Goal: Task Accomplishment & Management: Complete application form

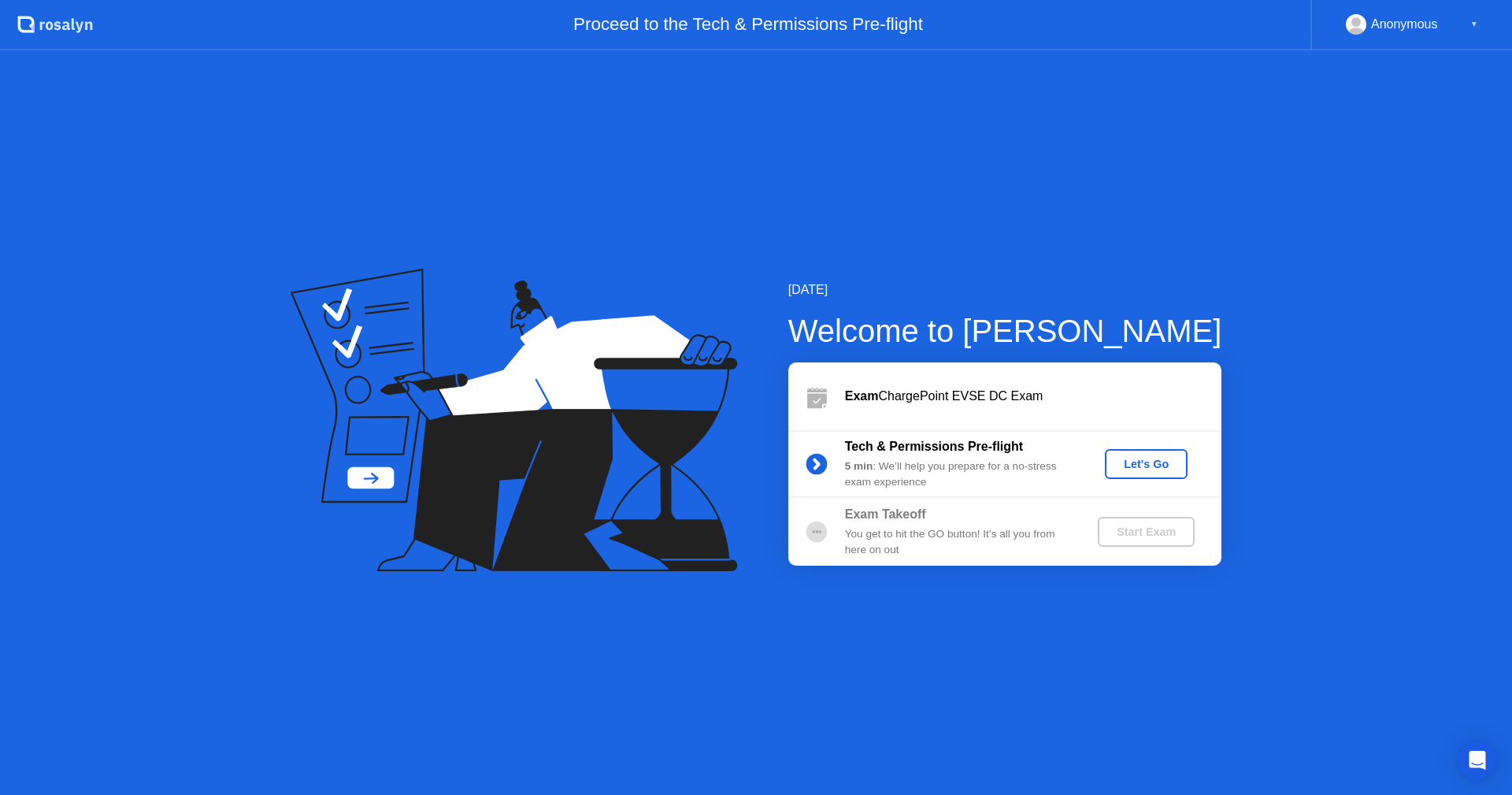
click at [1136, 458] on div "Let's Go" at bounding box center [1146, 463] width 70 height 12
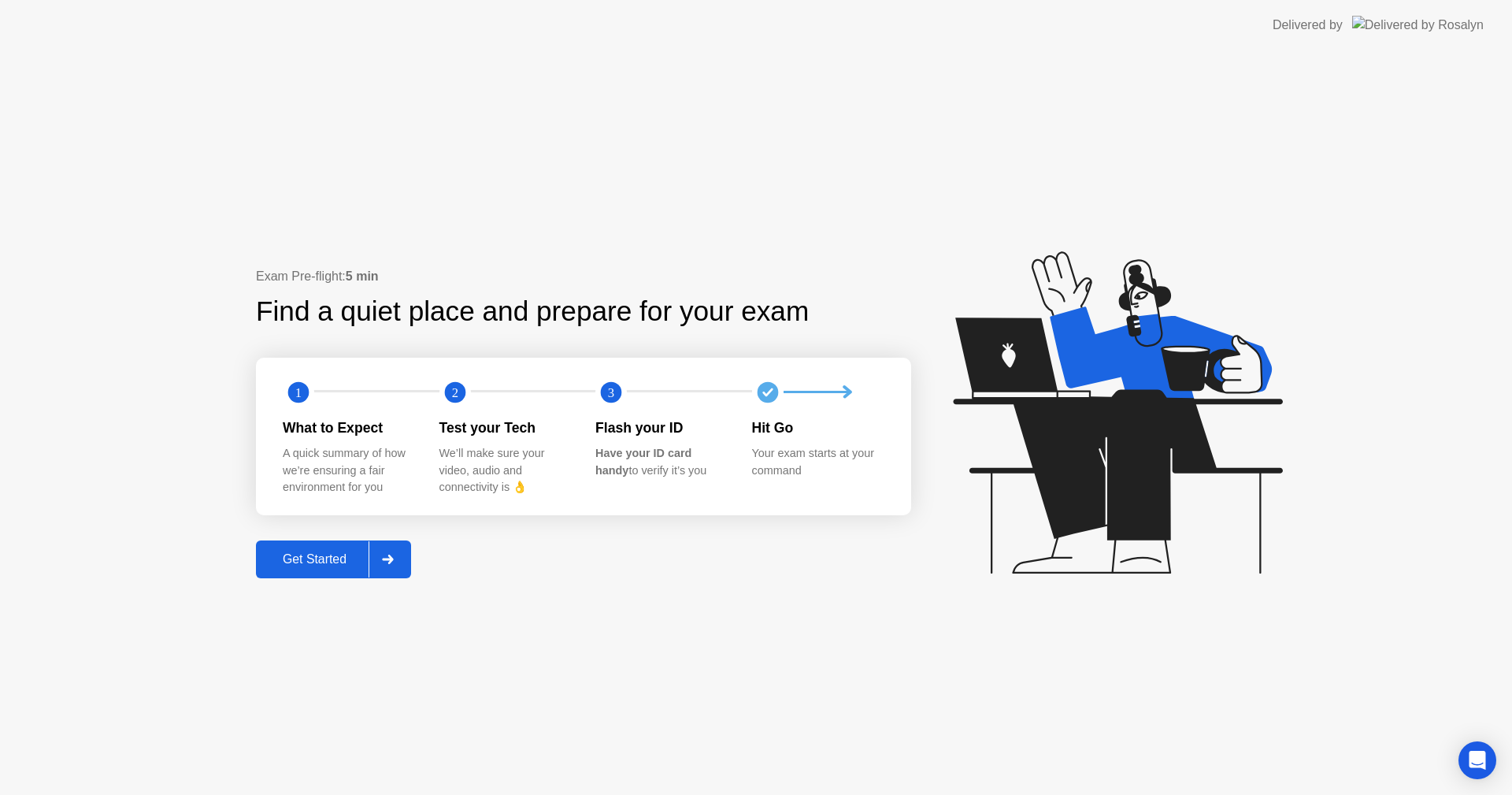
click at [320, 545] on button "Get Started" at bounding box center [333, 559] width 155 height 38
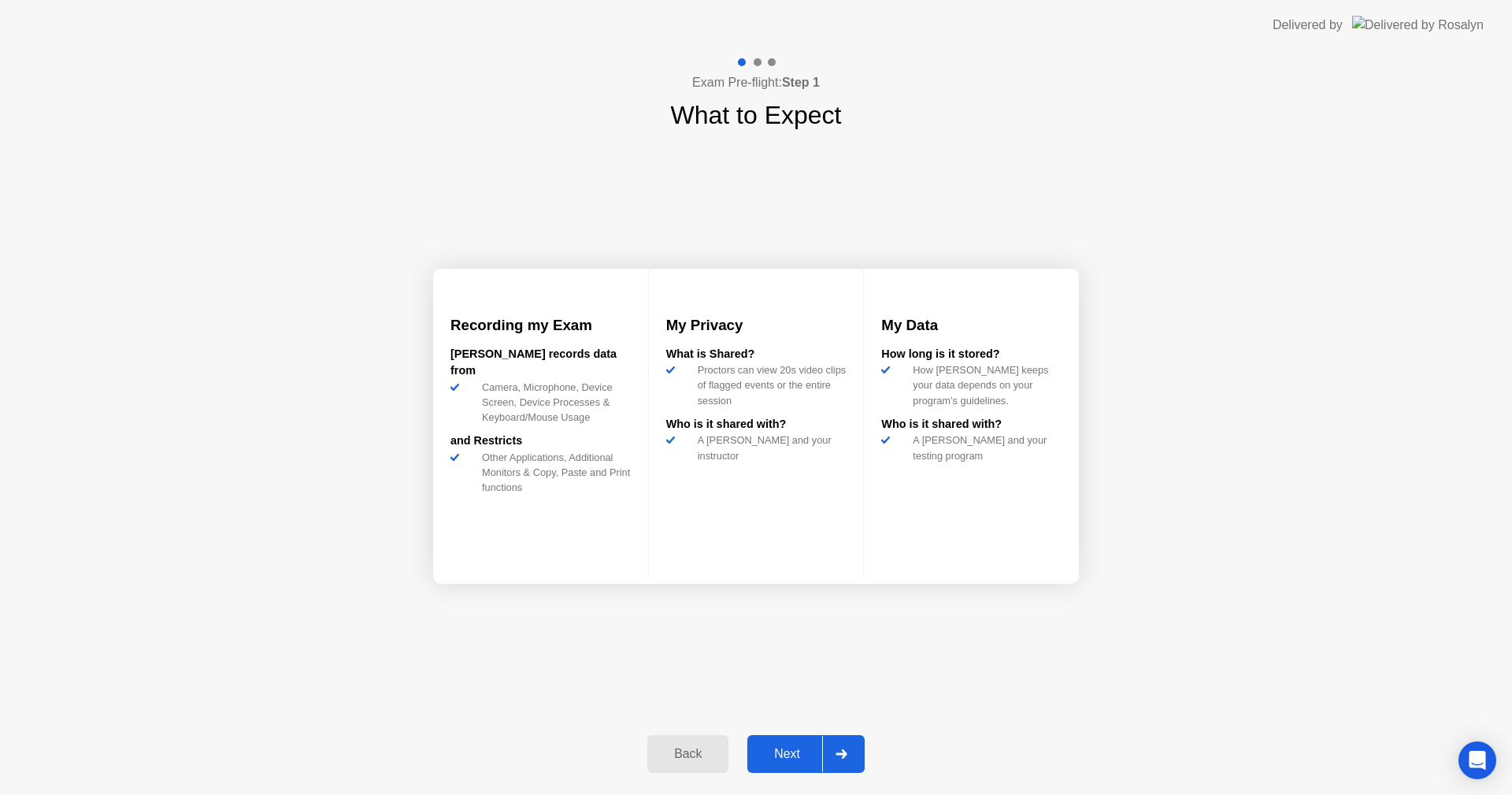
click at [790, 760] on div "Next" at bounding box center [787, 754] width 70 height 14
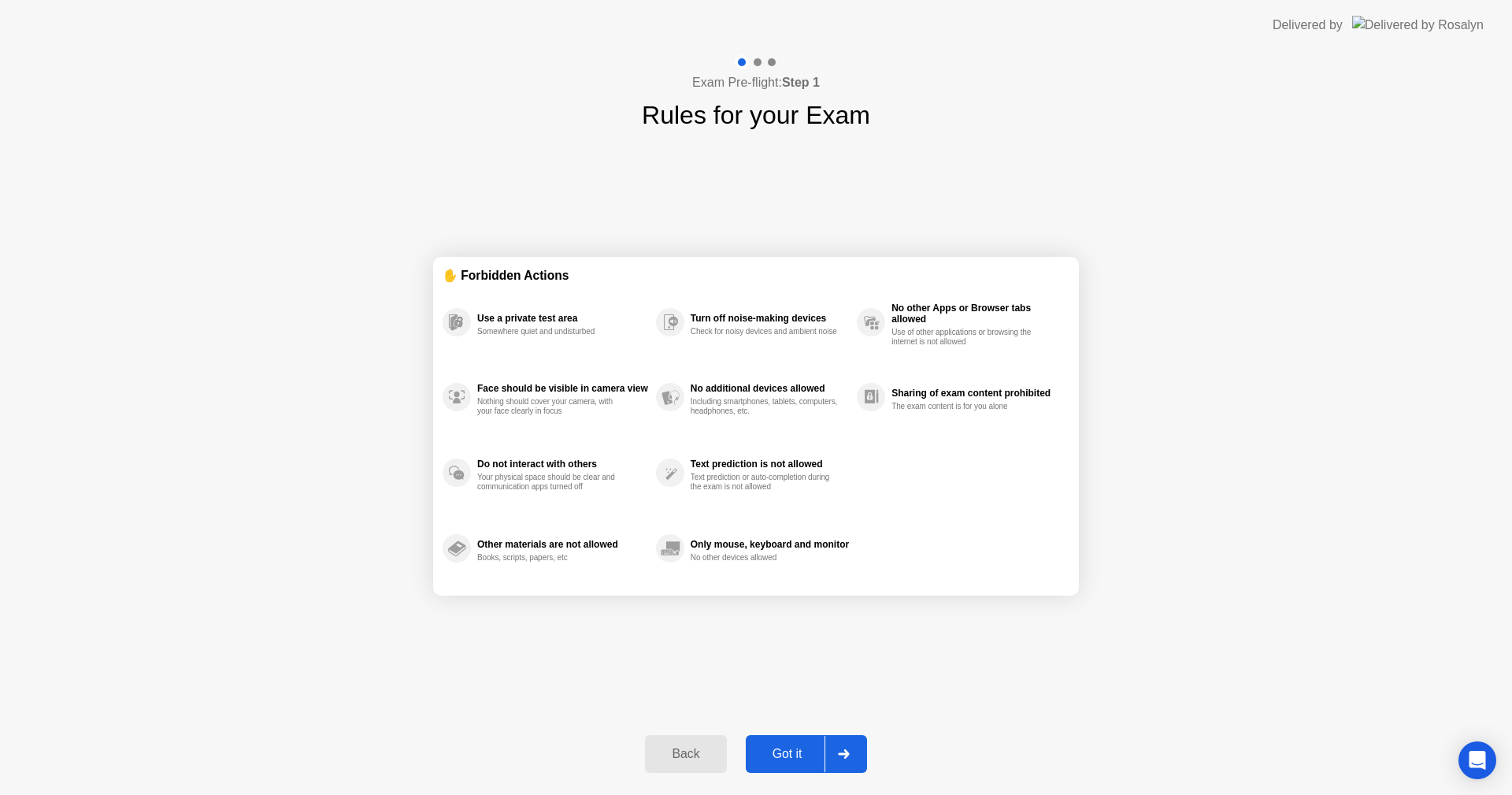
click at [806, 752] on div "Got it" at bounding box center [787, 754] width 74 height 14
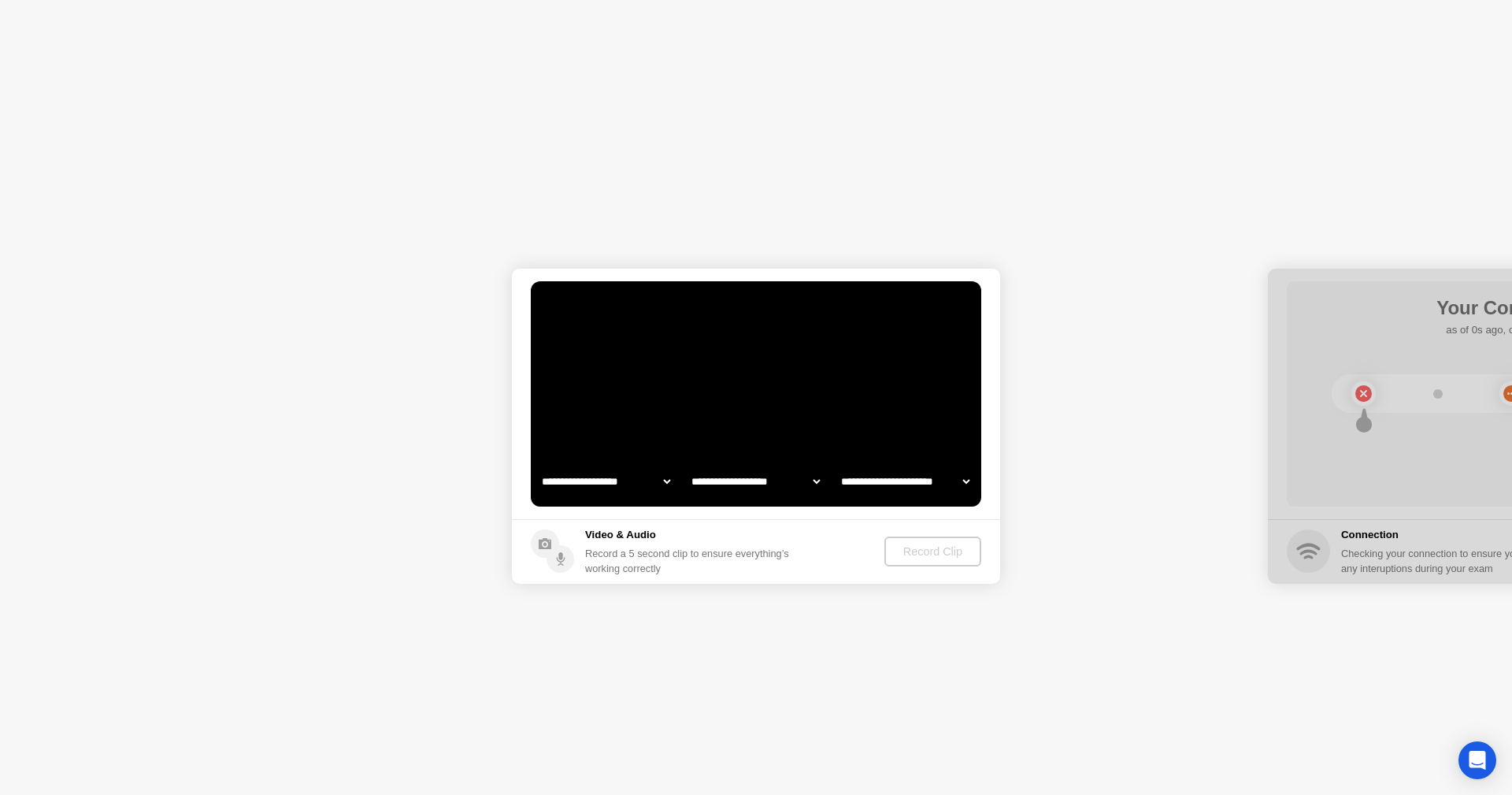
select select "**********"
select select "*******"
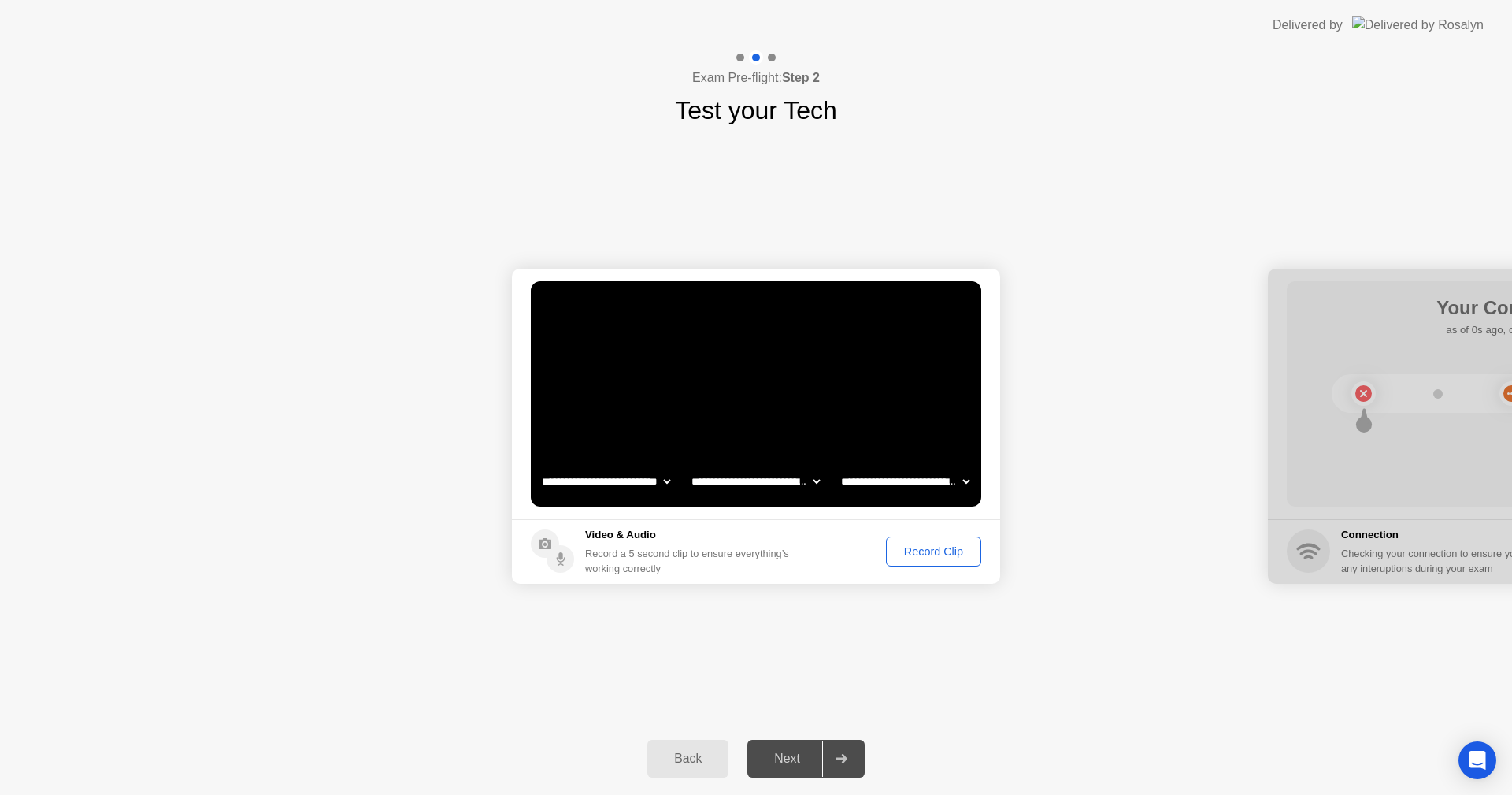
click at [913, 552] on div "Record Clip" at bounding box center [934, 551] width 85 height 12
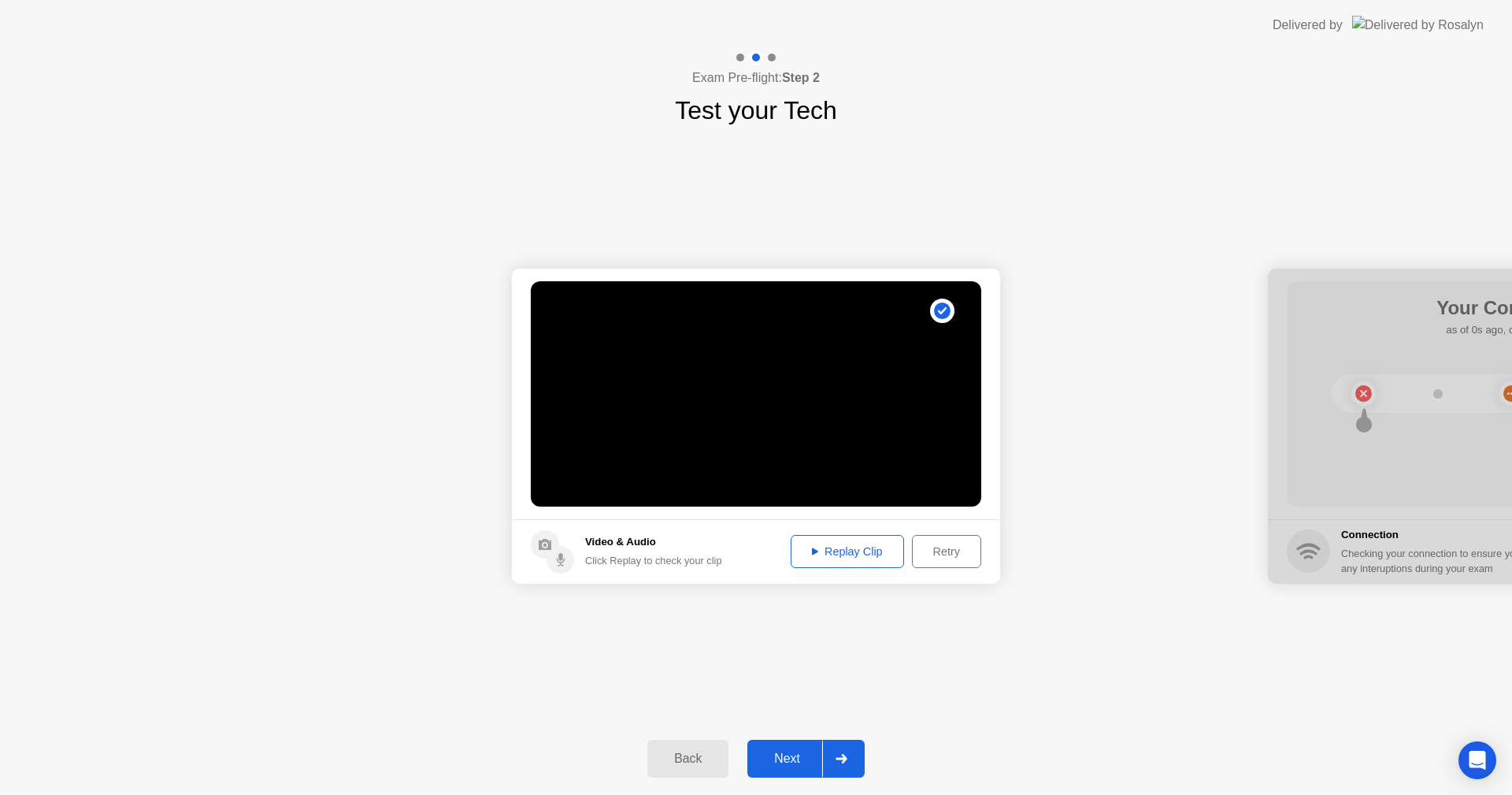
click at [801, 762] on div "Next" at bounding box center [787, 758] width 70 height 14
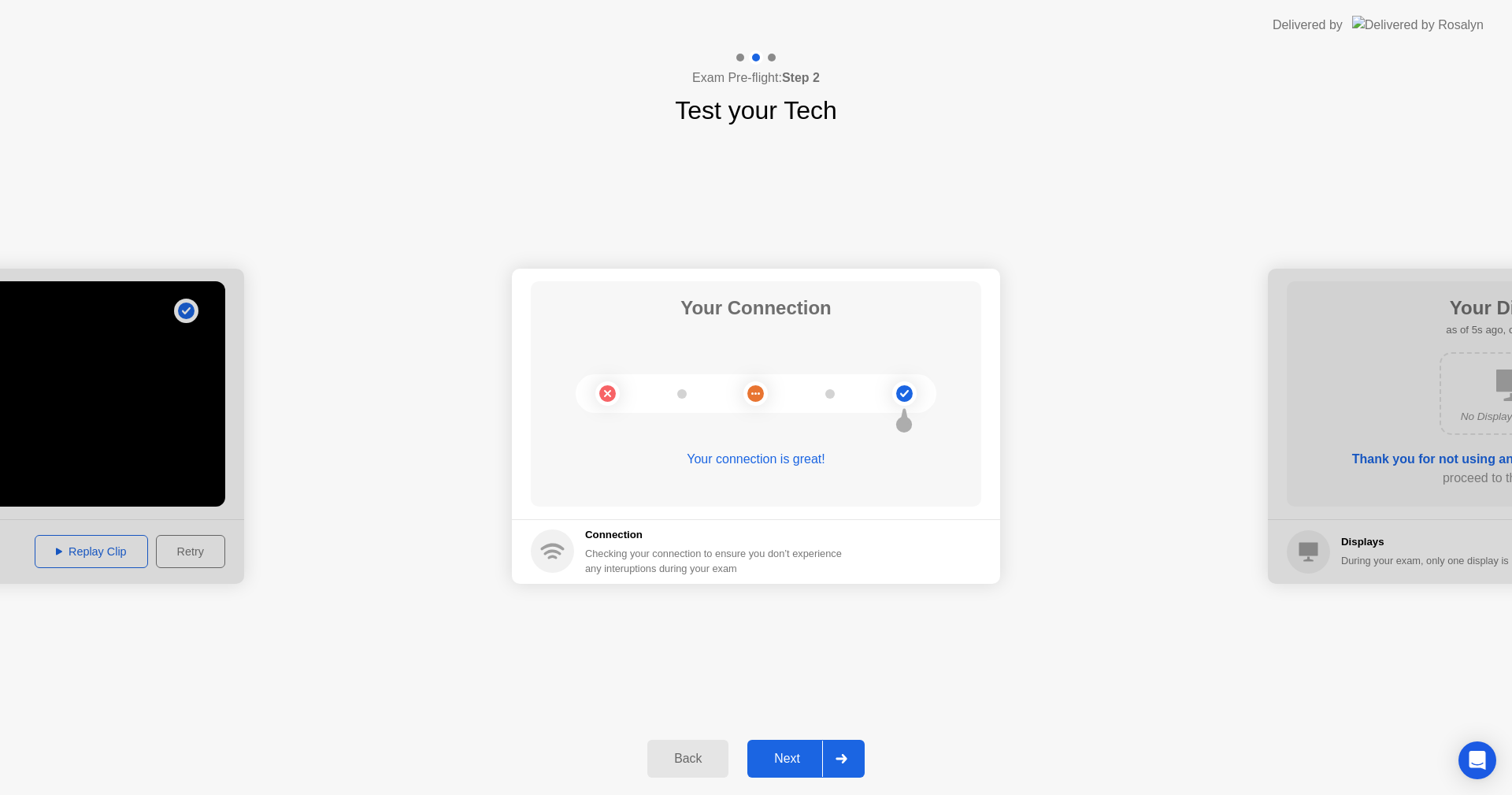
click at [796, 761] on div "Next" at bounding box center [787, 758] width 70 height 14
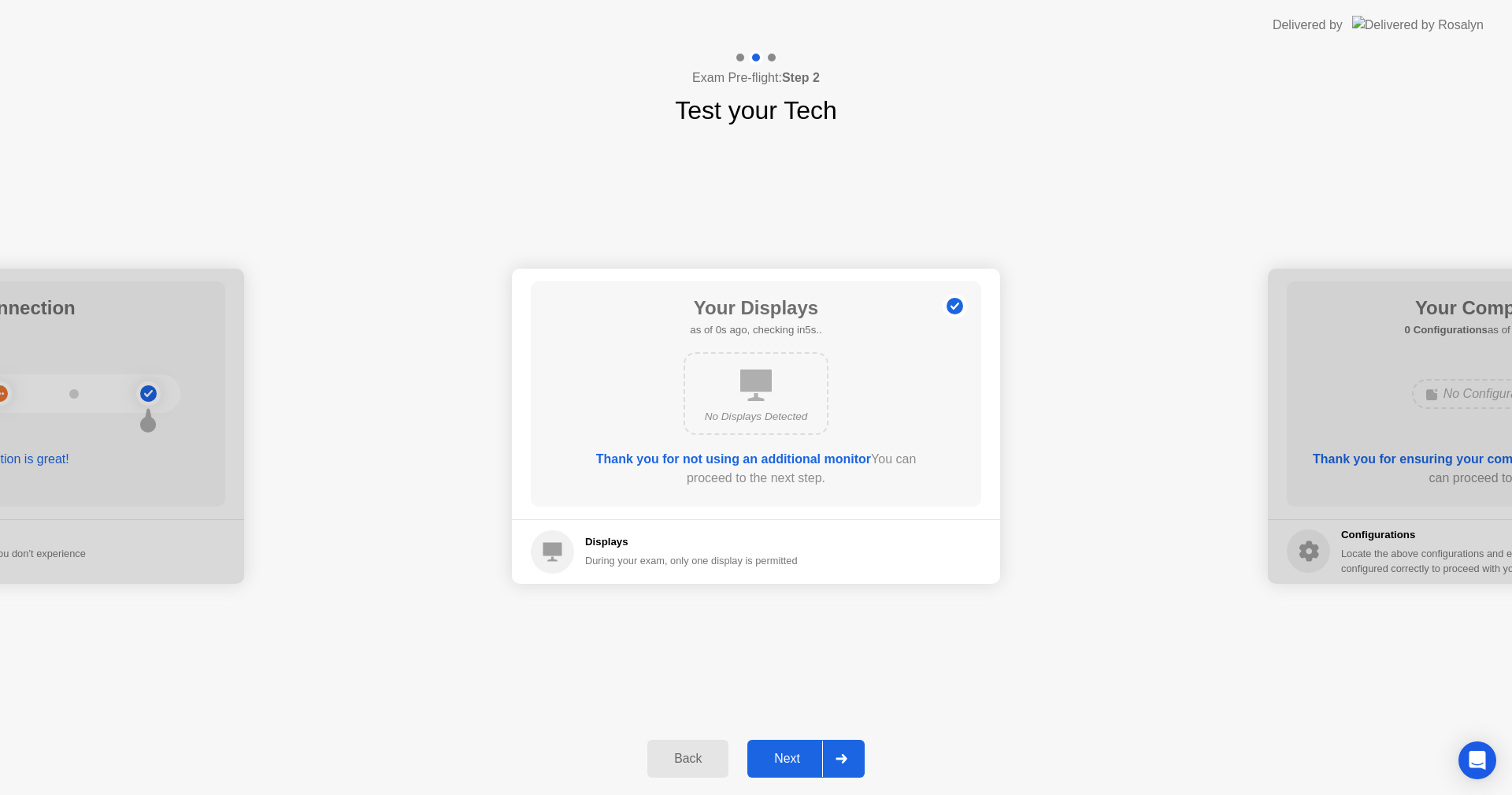
click at [796, 761] on div "Next" at bounding box center [787, 758] width 70 height 14
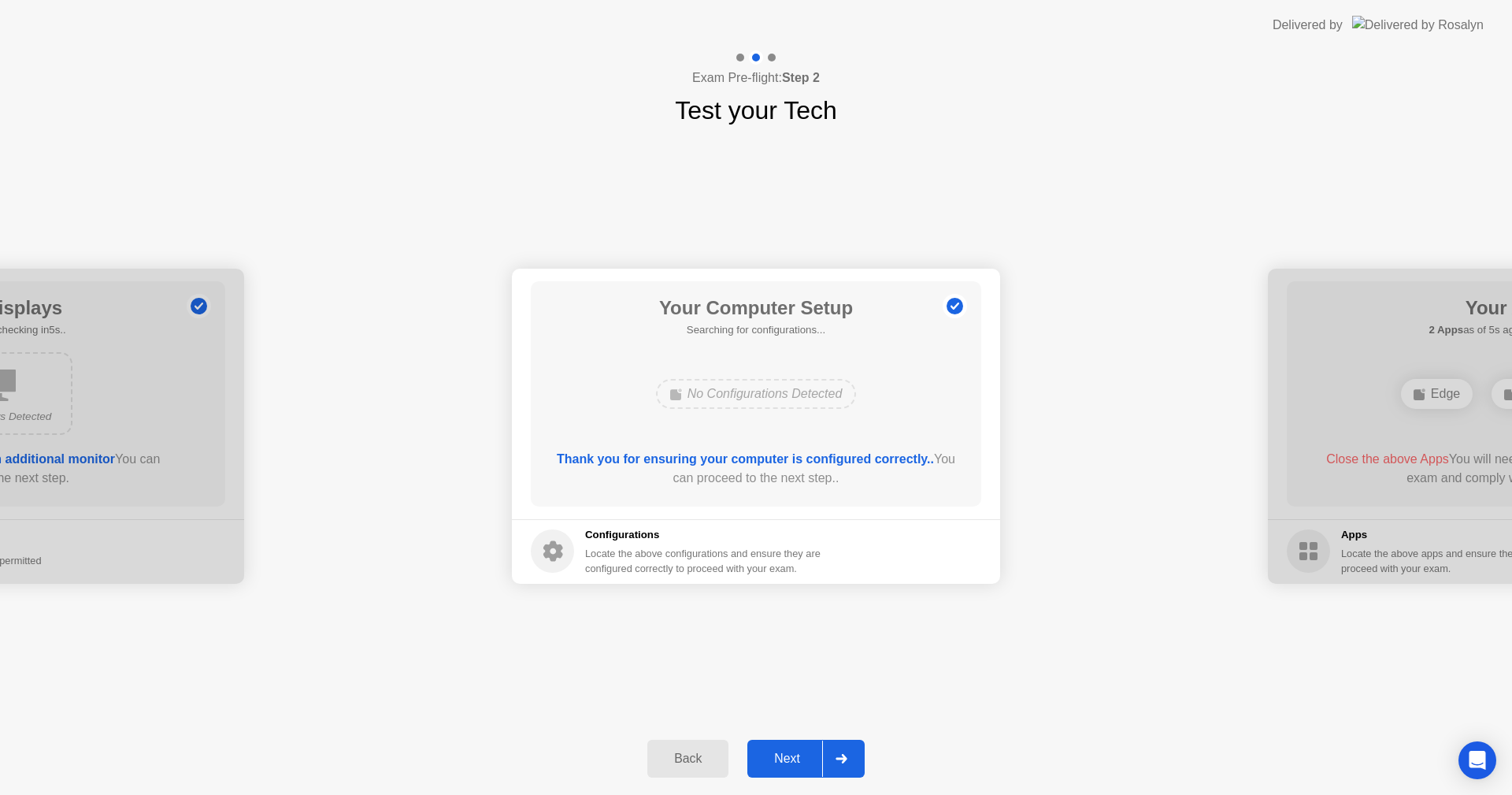
click at [796, 761] on div "Next" at bounding box center [787, 758] width 70 height 14
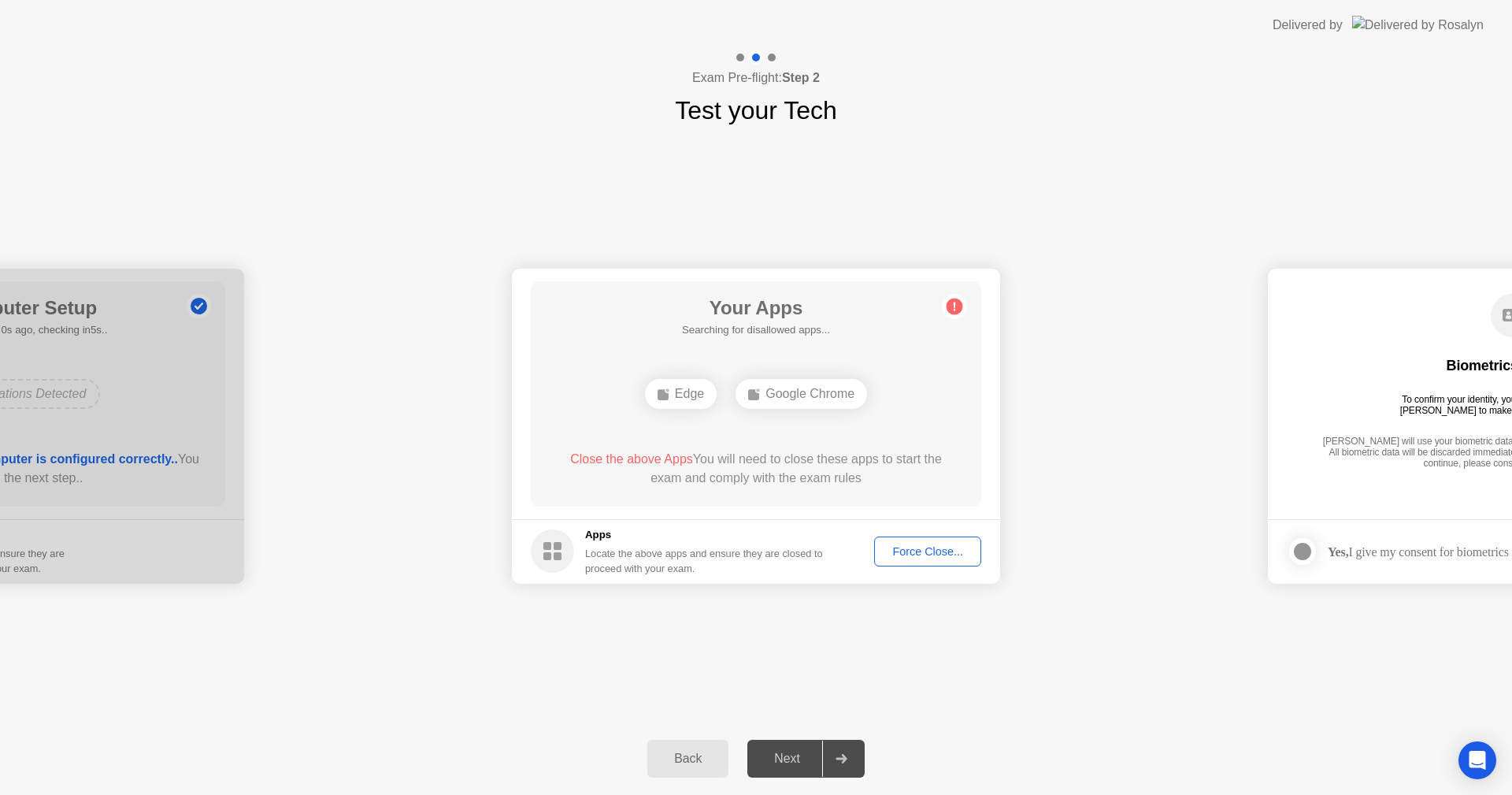
click at [818, 394] on div "Google Chrome" at bounding box center [802, 394] width 132 height 30
click at [747, 401] on div "Google Chrome" at bounding box center [802, 394] width 132 height 30
click at [946, 545] on div "Force Close..." at bounding box center [927, 551] width 96 height 12
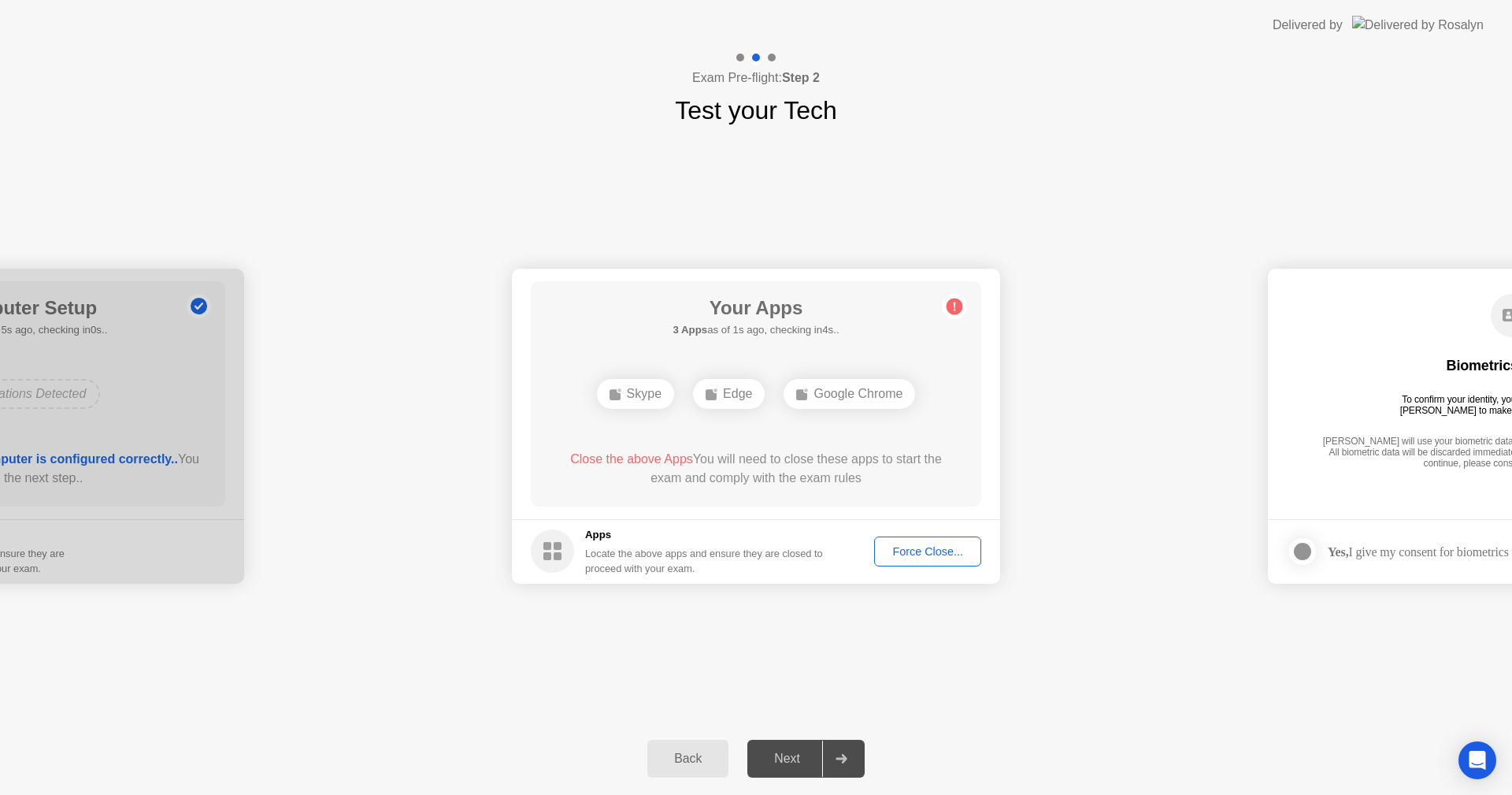
click at [917, 557] on div "Force Close..." at bounding box center [927, 551] width 96 height 12
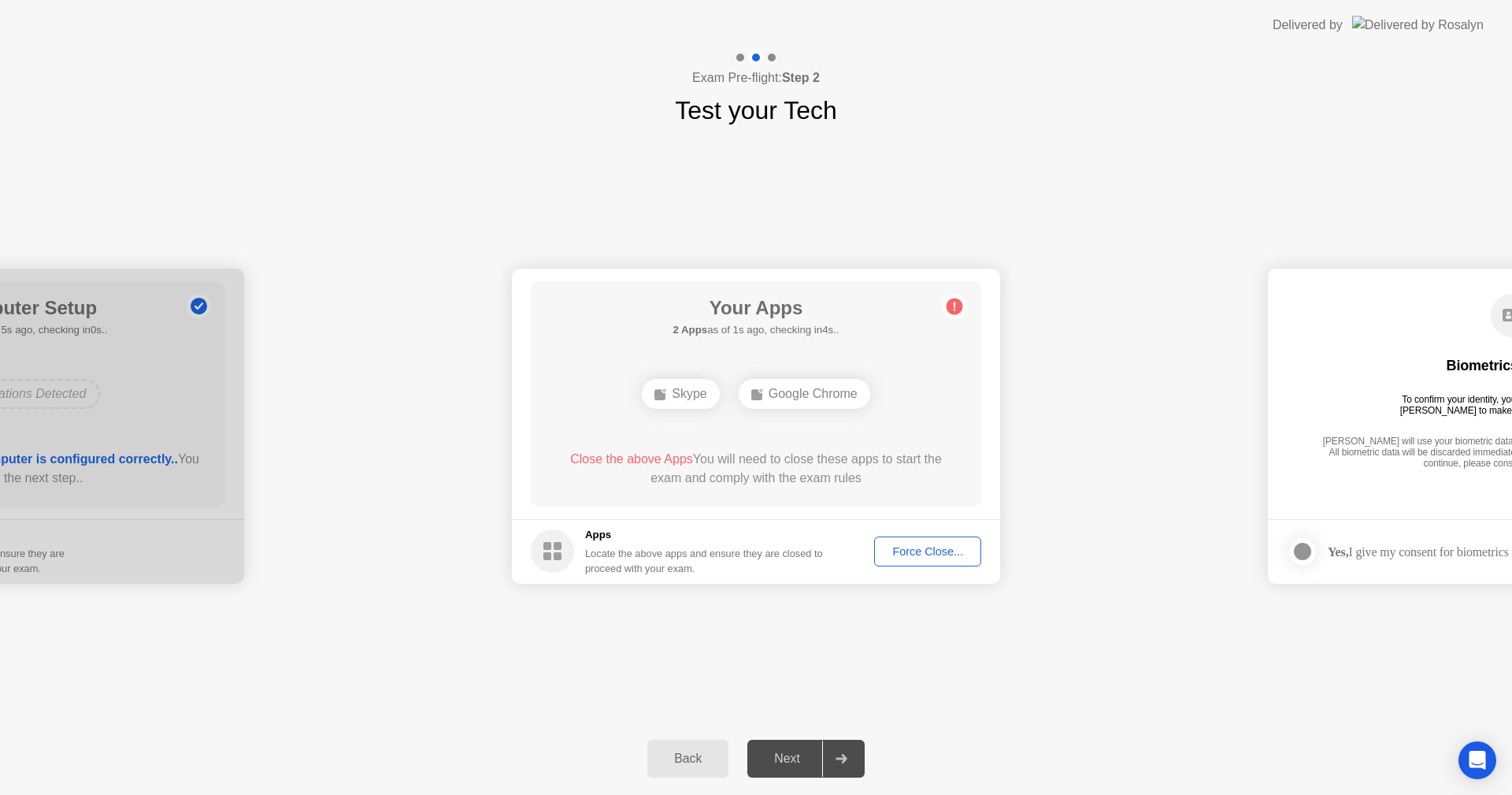
click at [927, 547] on div "Force Close..." at bounding box center [927, 551] width 96 height 12
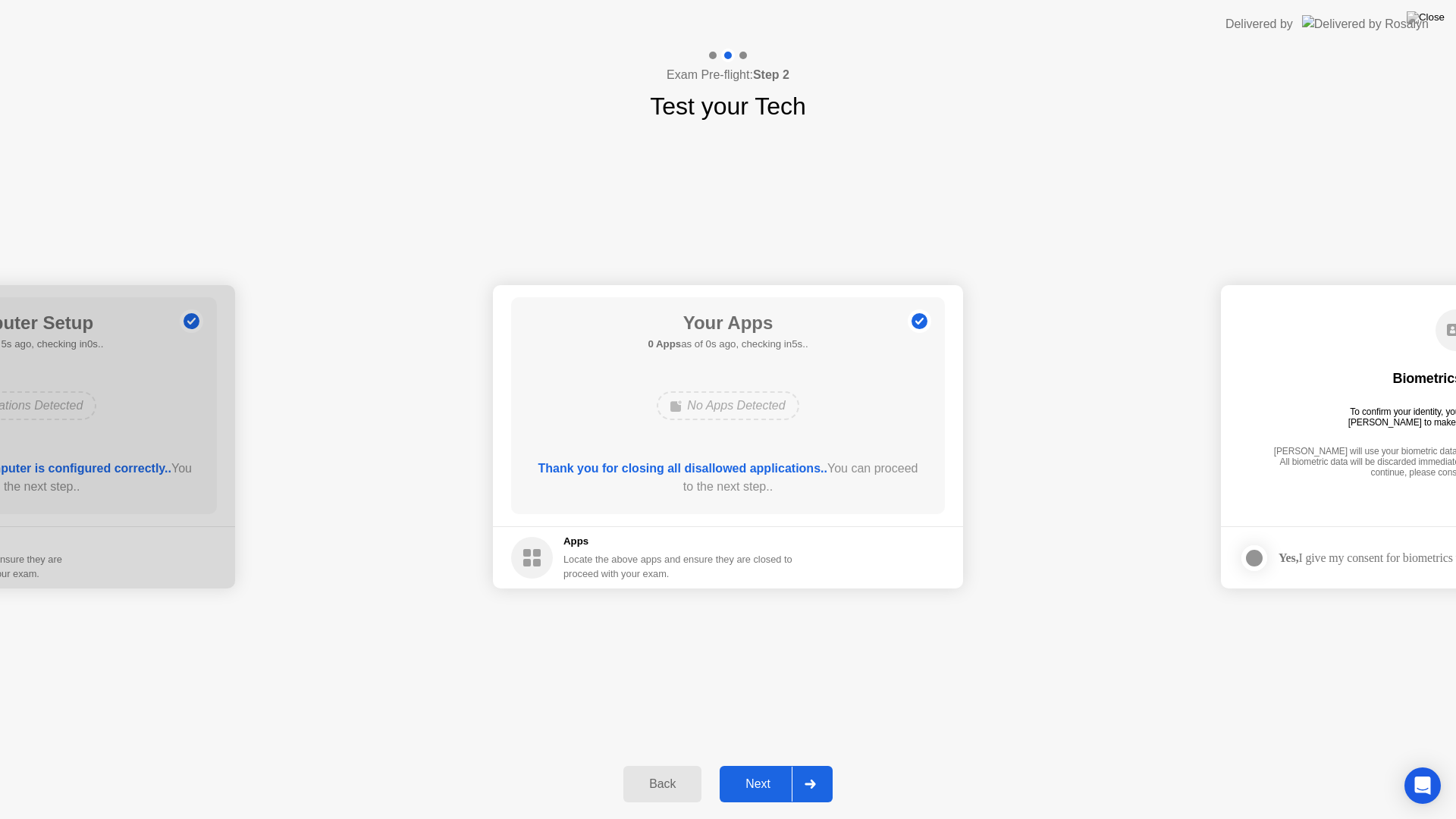
click at [897, 557] on footer "Apps Locate the above apps and ensure they are closed to proceed with your exam." at bounding box center [728, 557] width 471 height 62
click at [751, 765] on div "Next" at bounding box center [758, 784] width 68 height 14
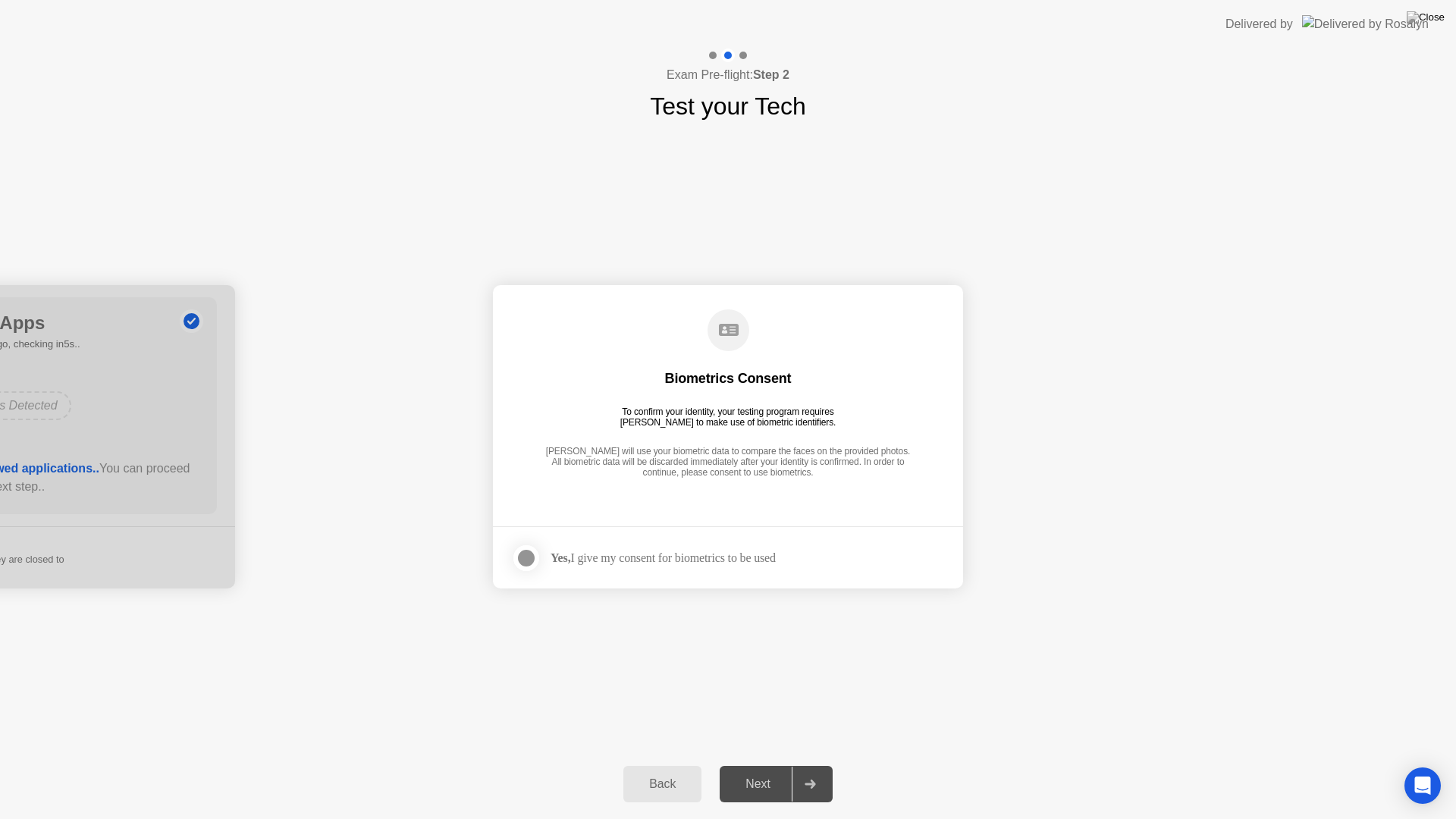
click at [689, 556] on div "Yes, I give my consent for biometrics to be used" at bounding box center [663, 558] width 225 height 14
click at [521, 554] on div at bounding box center [527, 558] width 18 height 18
click at [764, 765] on button "Next" at bounding box center [776, 785] width 113 height 36
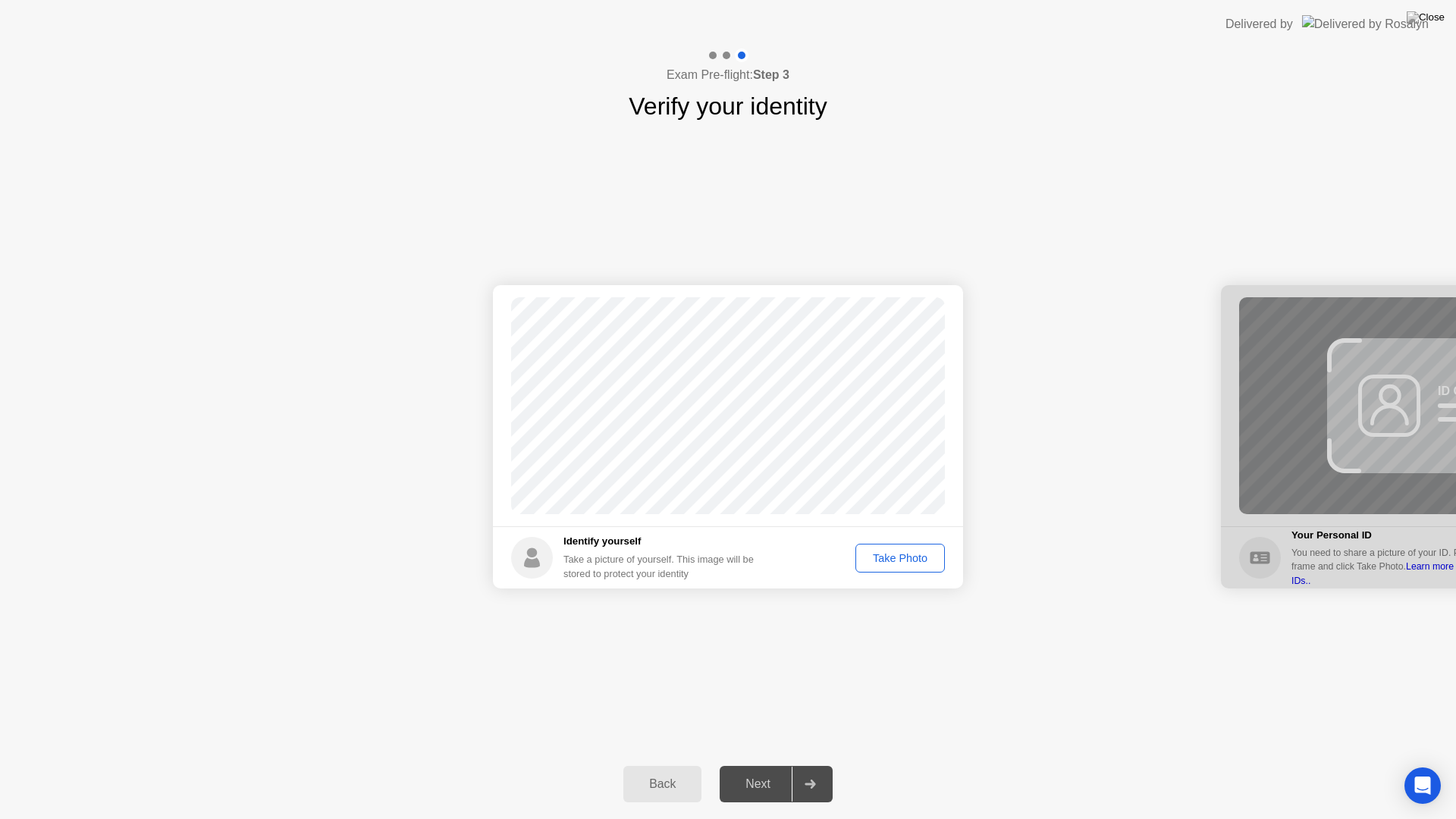
click at [904, 552] on div "Take Photo" at bounding box center [899, 557] width 79 height 12
click at [752, 765] on button "Next" at bounding box center [776, 785] width 113 height 36
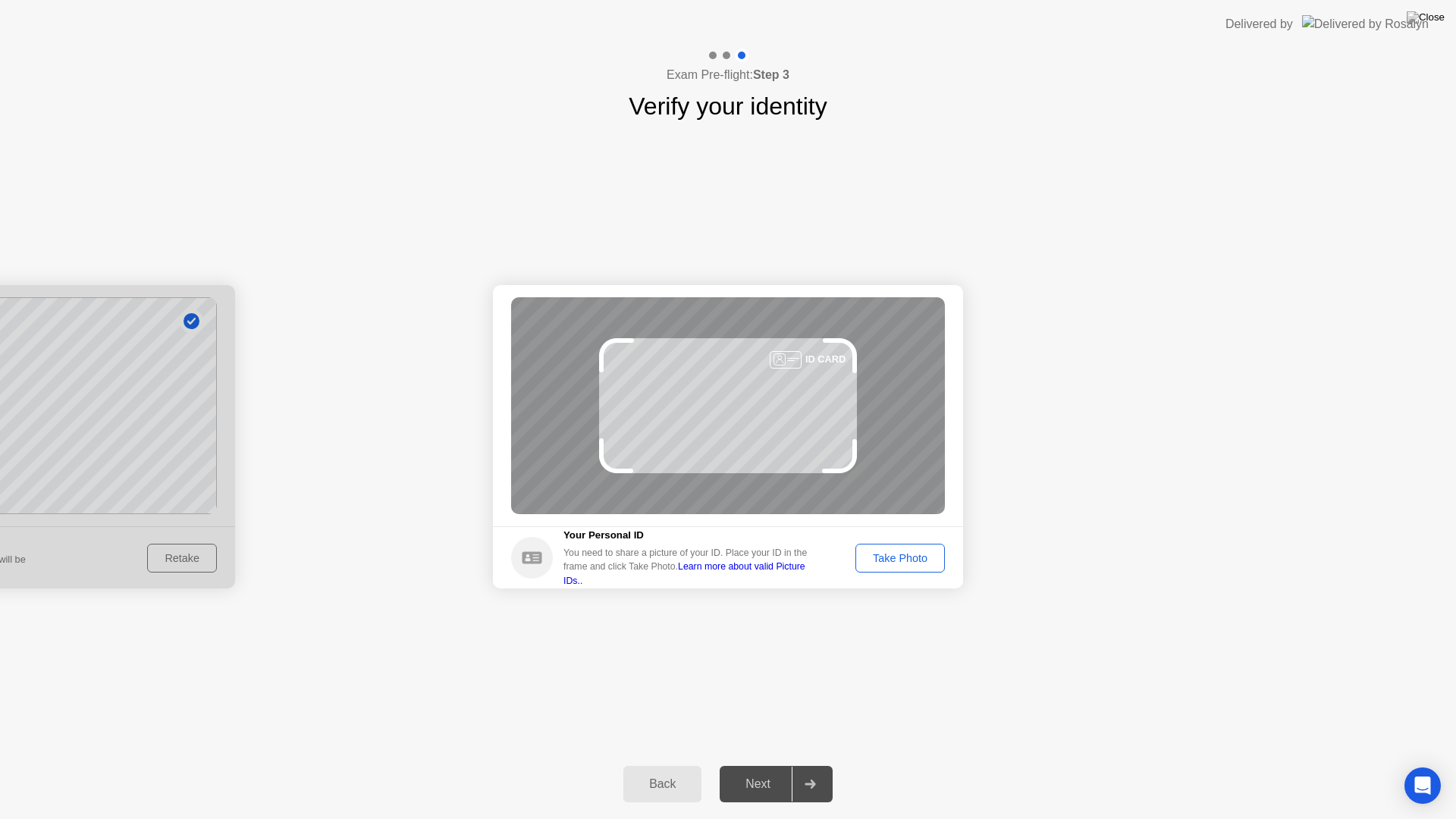
click at [920, 567] on button "Take Photo" at bounding box center [900, 558] width 90 height 29
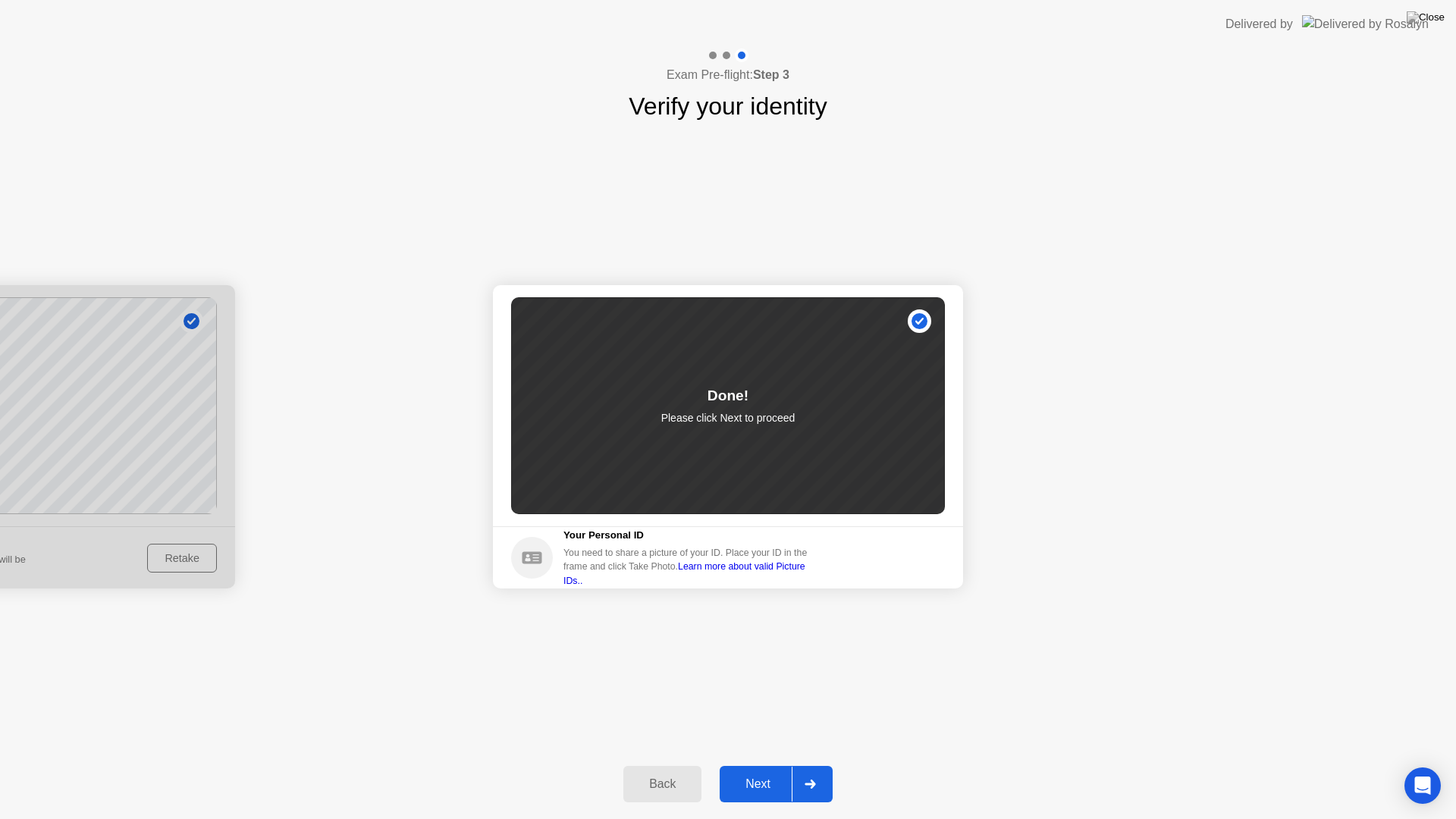
click at [738, 765] on div "Back Next" at bounding box center [728, 784] width 1456 height 70
click at [746, 765] on div "Next" at bounding box center [758, 784] width 68 height 14
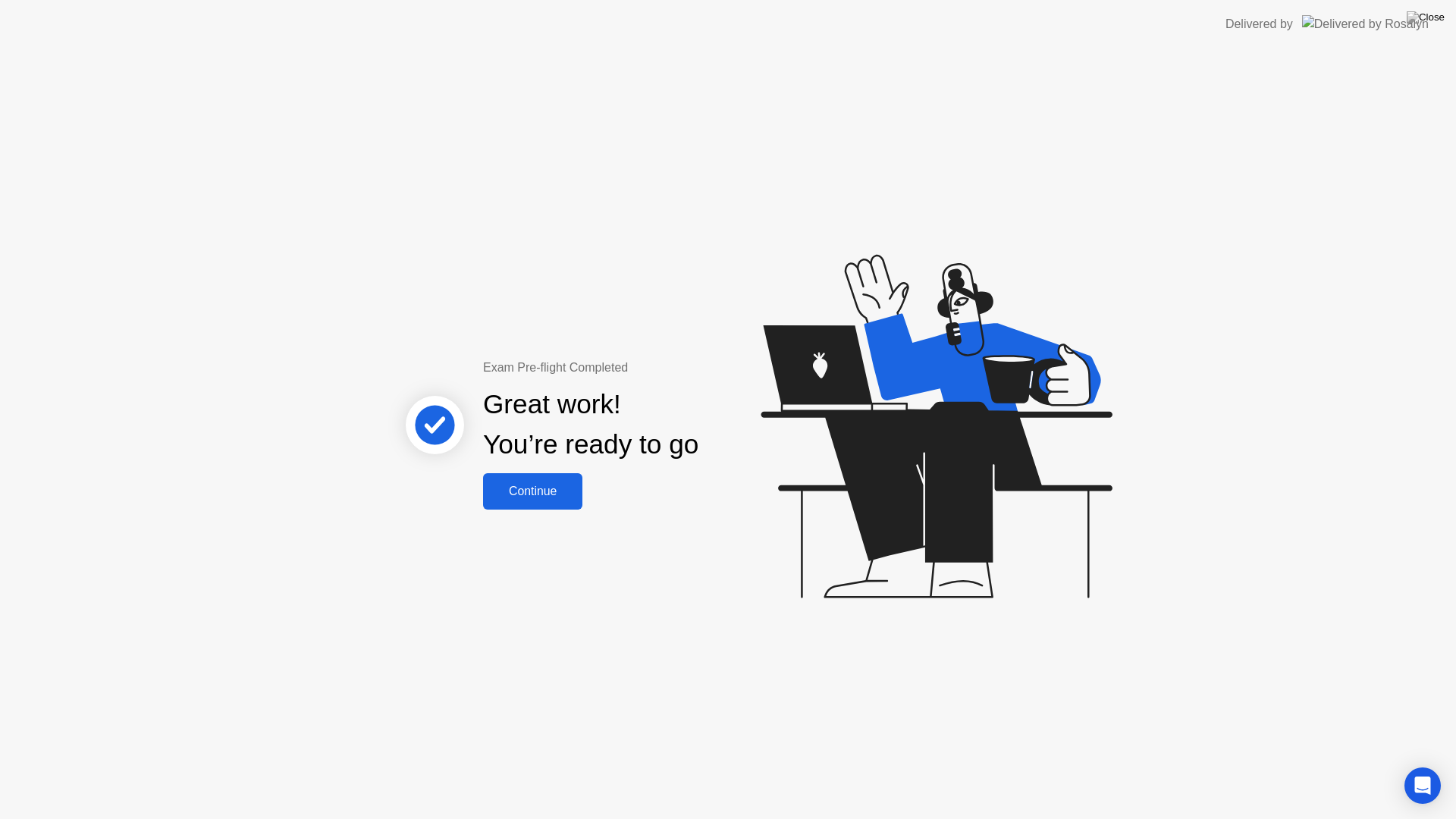
click at [547, 490] on div "Continue" at bounding box center [533, 491] width 90 height 14
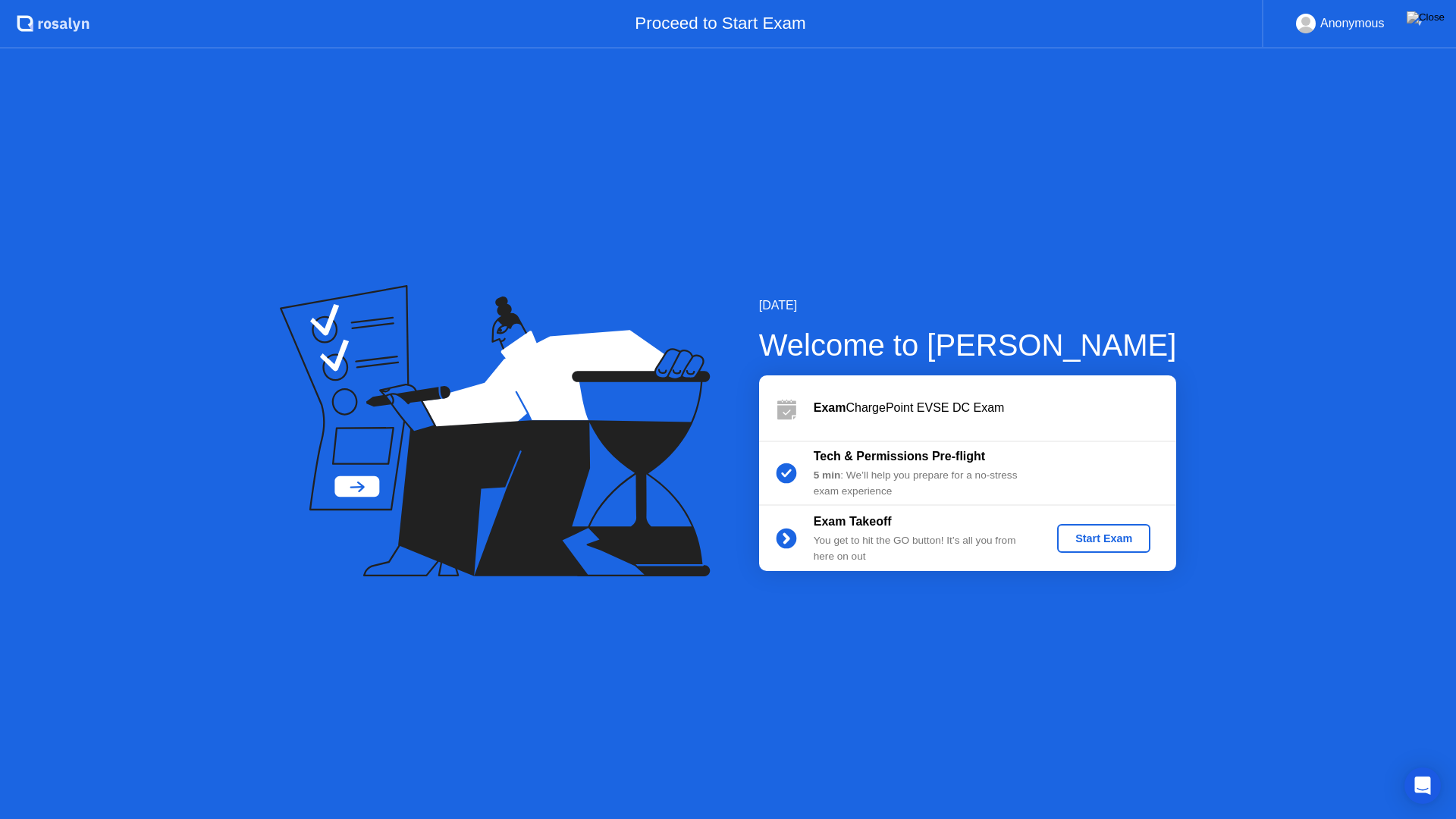
click at [1127, 538] on div "Start Exam" at bounding box center [1104, 538] width 81 height 12
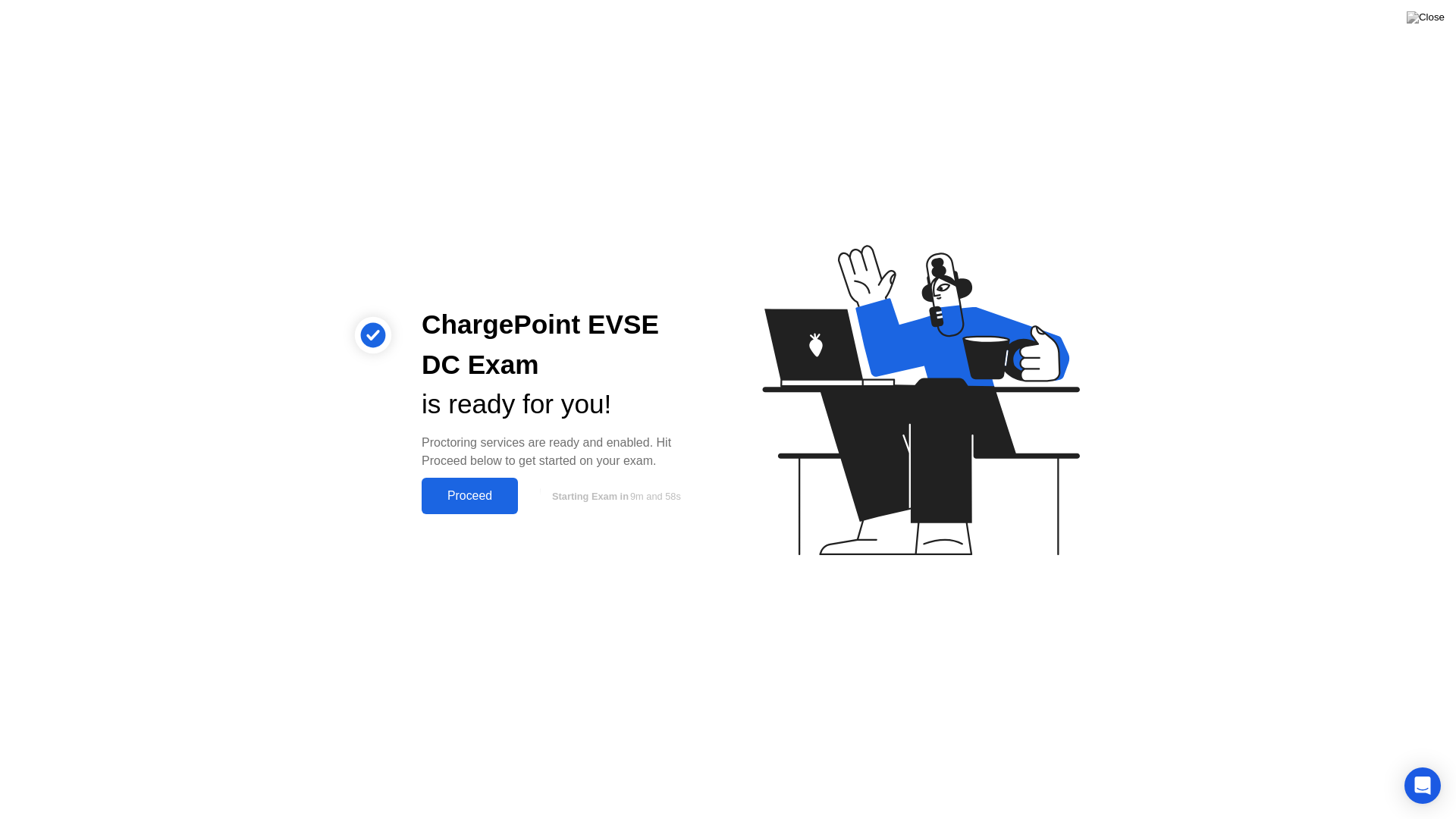
click at [500, 503] on div "Proceed" at bounding box center [470, 496] width 87 height 14
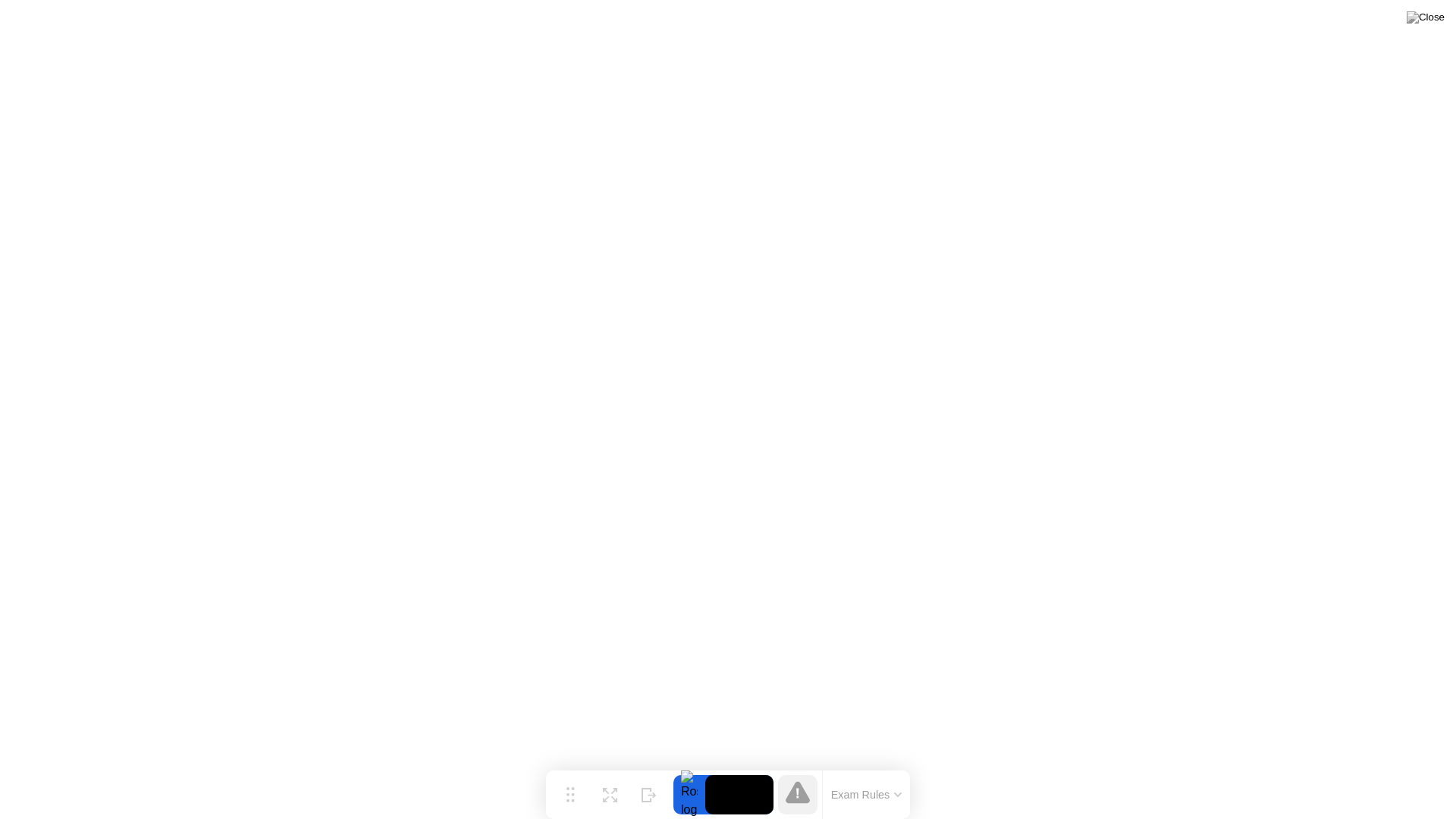
click at [884, 765] on button "Exam Rules" at bounding box center [867, 795] width 81 height 14
